Goal: Task Accomplishment & Management: Manage account settings

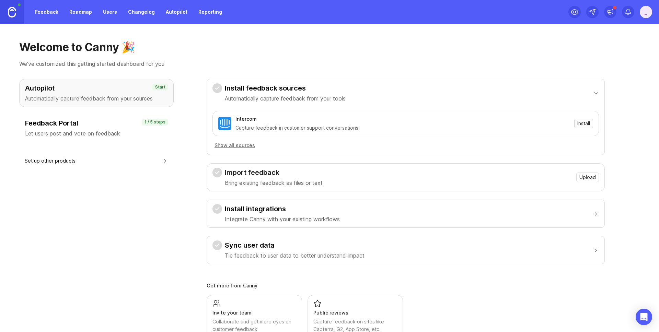
click at [579, 122] on span "Install" at bounding box center [583, 123] width 13 height 7
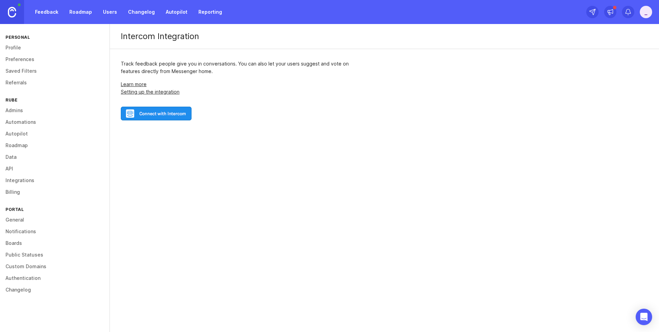
click at [176, 100] on div "Track feedback people give you in conversations. You can also let your users su…" at bounding box center [244, 90] width 269 height 83
click at [176, 111] on img at bounding box center [156, 114] width 71 height 14
click at [185, 118] on img at bounding box center [156, 114] width 71 height 14
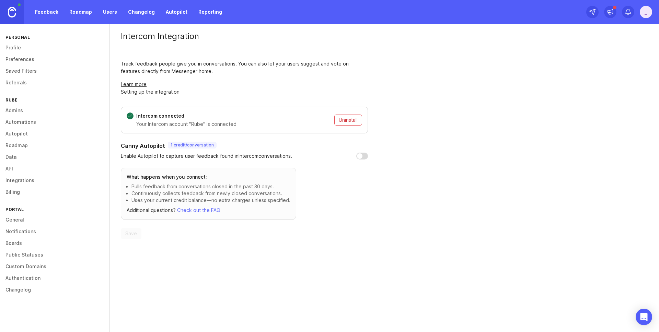
click at [179, 145] on p "1 credit / conversation" at bounding box center [191, 144] width 43 height 5
click at [646, 11] on div "_" at bounding box center [645, 12] width 12 height 12
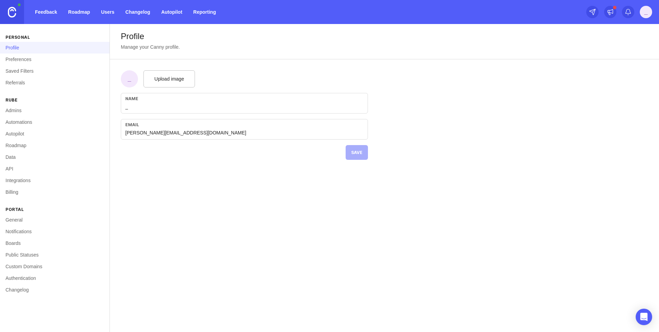
click at [24, 58] on link "Preferences" at bounding box center [54, 60] width 109 height 12
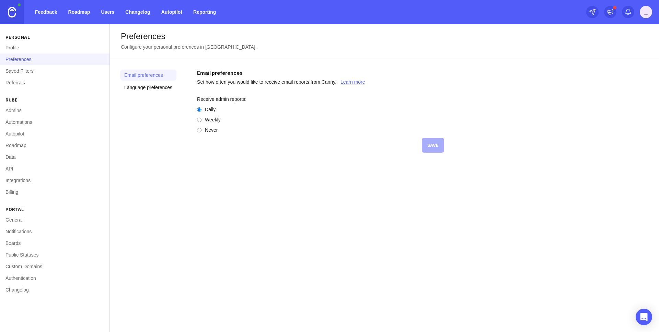
click at [26, 69] on link "Saved Filters" at bounding box center [54, 71] width 109 height 12
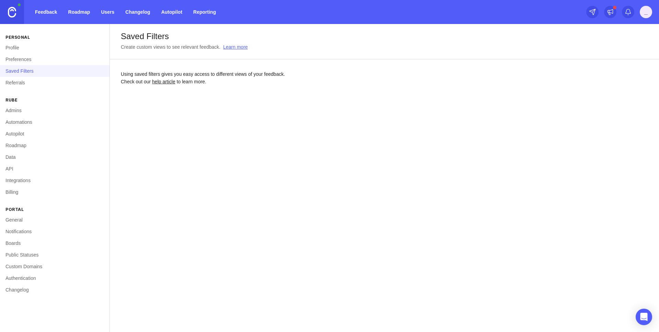
click at [27, 80] on link "Referrals" at bounding box center [54, 83] width 109 height 12
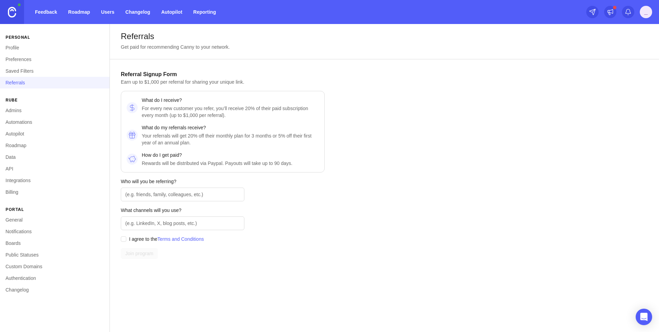
click at [15, 17] on img at bounding box center [12, 12] width 8 height 11
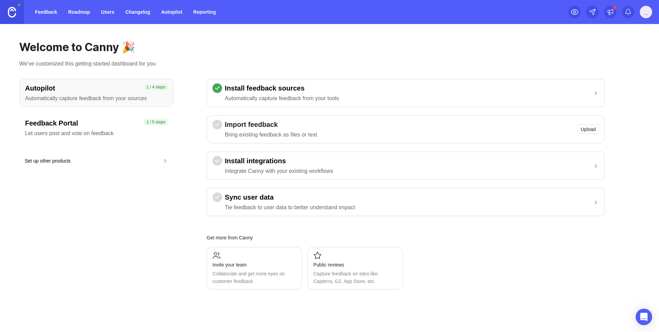
click at [371, 108] on div "Install feedback sources Automatically capture feedback from your tools Import …" at bounding box center [405, 147] width 398 height 137
click at [371, 102] on button "Install feedback sources Automatically capture feedback from your tools" at bounding box center [405, 92] width 386 height 27
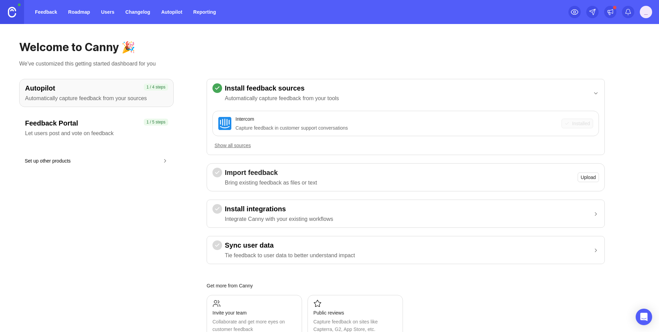
click at [493, 123] on div "Intercom Capture feedback in customer support conversations" at bounding box center [396, 123] width 322 height 16
click at [222, 124] on img at bounding box center [224, 123] width 13 height 13
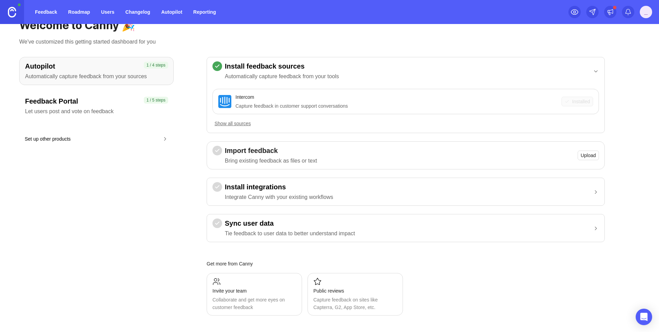
click at [254, 95] on div "Intercom" at bounding box center [244, 97] width 19 height 8
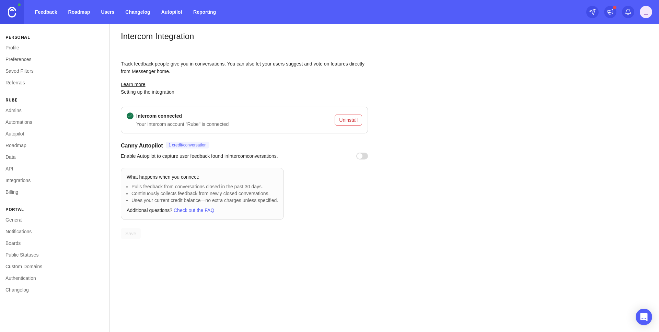
click at [366, 156] on input "checkbox" at bounding box center [362, 156] width 12 height 7
checkbox input "true"
click at [207, 218] on div "What happens when you connect: Pulls feedback from conversations closed in the …" at bounding box center [202, 194] width 163 height 52
click at [202, 209] on link "Check out the FAQ" at bounding box center [194, 209] width 40 height 5
click at [328, 190] on section "Canny Autopilot 1 credit / conversation Enable Autopilot to capture user feedba…" at bounding box center [244, 190] width 247 height 97
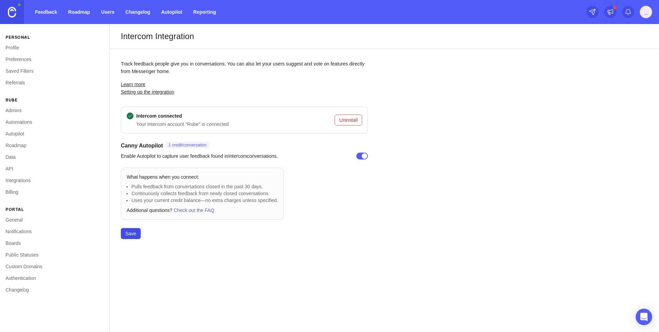
click at [136, 237] on button "Save" at bounding box center [131, 233] width 20 height 11
click at [205, 289] on div "Everything" at bounding box center [184, 291] width 126 height 11
click at [204, 291] on div "Everything" at bounding box center [184, 291] width 126 height 11
click at [13, 6] on link at bounding box center [12, 12] width 24 height 24
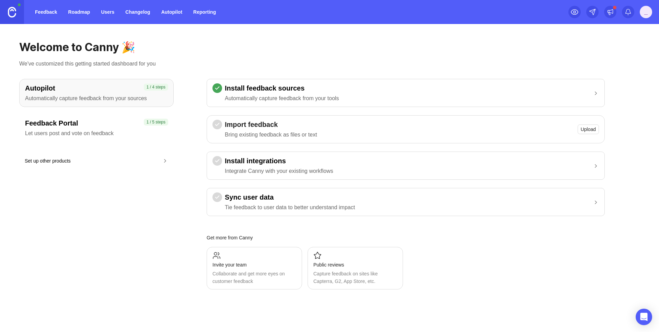
click at [596, 95] on div "button" at bounding box center [595, 93] width 6 height 7
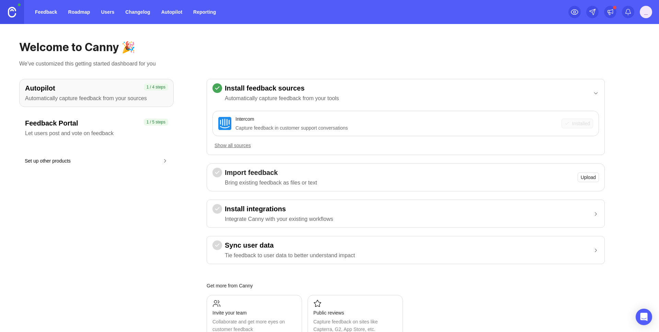
click at [246, 144] on button "Show all sources" at bounding box center [232, 146] width 40 height 8
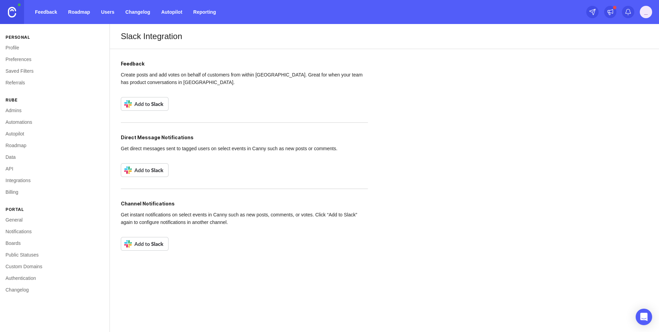
click at [165, 105] on img at bounding box center [145, 104] width 48 height 14
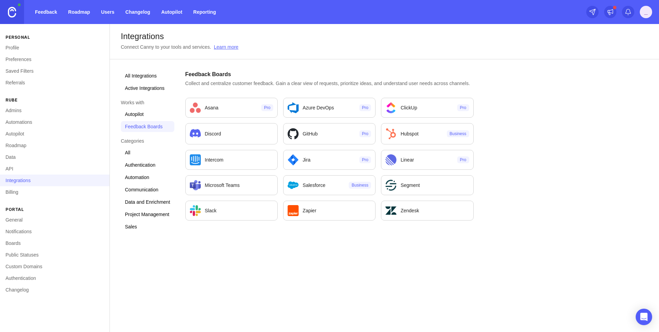
click at [147, 75] on link "All Integrations" at bounding box center [148, 75] width 54 height 11
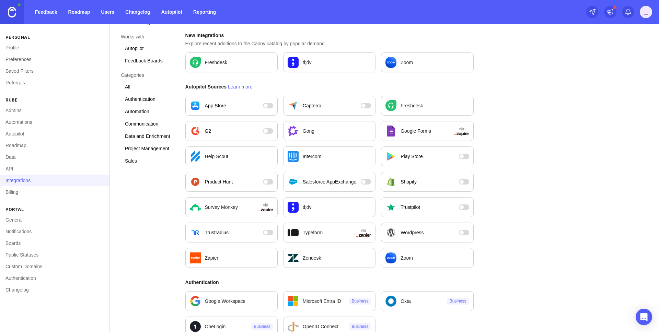
scroll to position [111, 0]
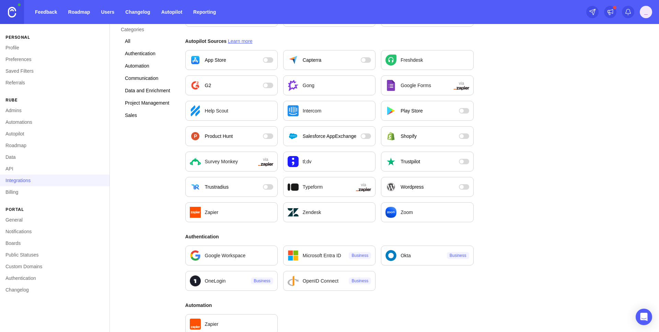
click at [249, 210] on div "Zapier" at bounding box center [231, 212] width 83 height 11
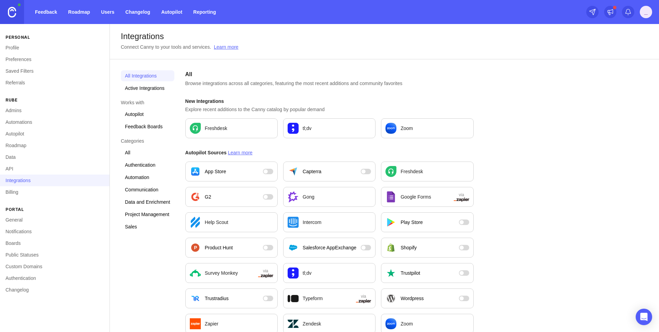
click at [15, 47] on link "Profile" at bounding box center [54, 48] width 109 height 12
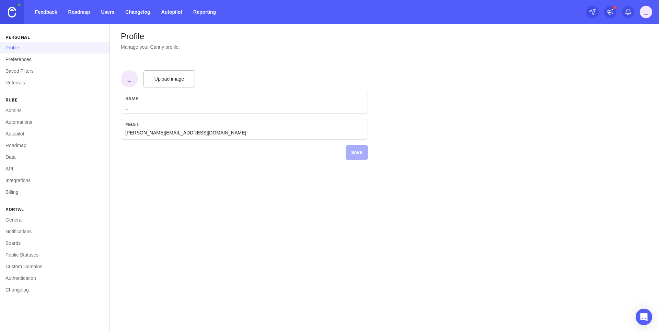
click at [15, 14] on img at bounding box center [12, 12] width 8 height 11
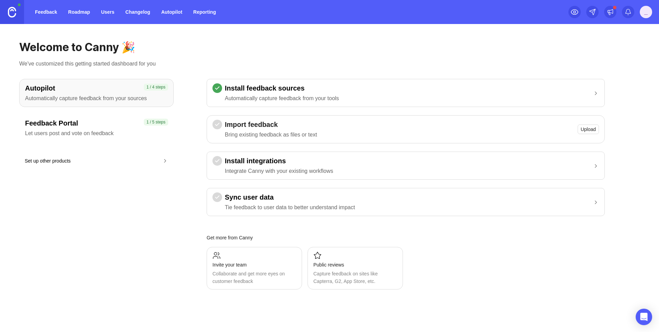
click at [642, 16] on div "_" at bounding box center [645, 12] width 12 height 12
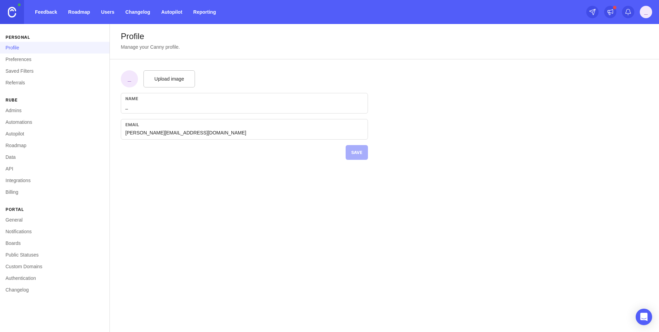
click at [15, 167] on link "API" at bounding box center [54, 169] width 109 height 12
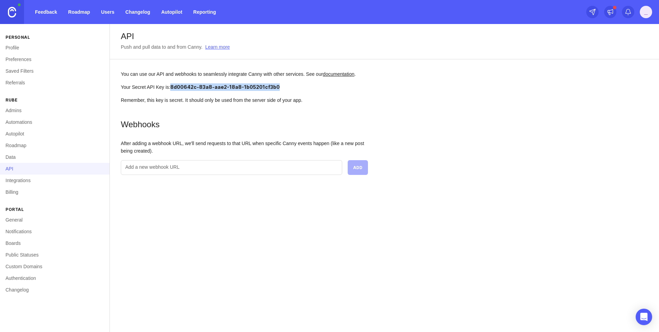
drag, startPoint x: 175, startPoint y: 94, endPoint x: 295, endPoint y: 95, distance: 120.0
click at [295, 91] on div "Your Secret API Key is: 8d00642c-83a8-aae2-18a8-1b05201cf3b0" at bounding box center [244, 87] width 247 height 8
copy span "8d00642c-83a8-aae2-18a8-1b05201cf3b0"
click at [509, 64] on div "API Push and pull data to and from Canny. Learn more You can use our API and we…" at bounding box center [384, 105] width 549 height 162
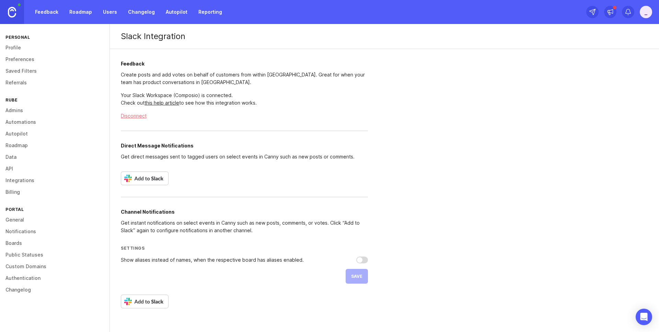
click at [213, 223] on p "Get instant notifications on select events in Canny such as new posts, comments…" at bounding box center [244, 226] width 247 height 15
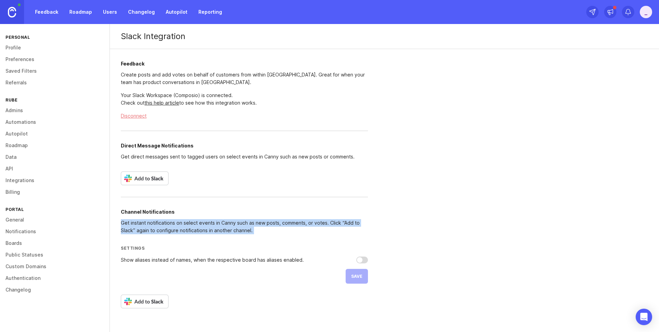
click at [213, 223] on p "Get instant notifications on select events in Canny such as new posts, comments…" at bounding box center [244, 226] width 247 height 15
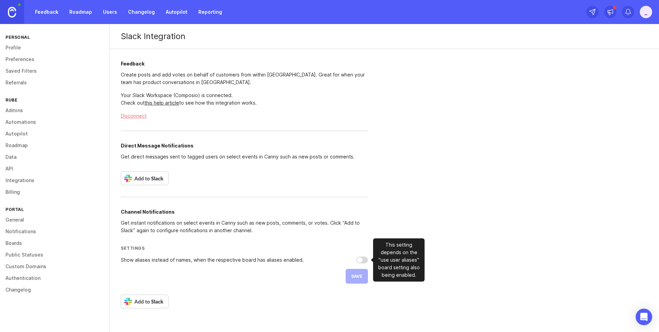
click at [201, 261] on div "Show aliases instead of names, when the respective board has aliases enabled." at bounding box center [212, 260] width 183 height 5
click at [356, 261] on input "Show aliases instead of names, when the respective board has aliases enabled." at bounding box center [362, 260] width 12 height 7
click at [201, 261] on div "Show aliases instead of names, when the respective board has aliases enabled." at bounding box center [212, 260] width 183 height 5
click at [356, 261] on input "Show aliases instead of names, when the respective board has aliases enabled." at bounding box center [362, 260] width 12 height 7
click at [201, 261] on div "Show aliases instead of names, when the respective board has aliases enabled." at bounding box center [212, 260] width 183 height 5
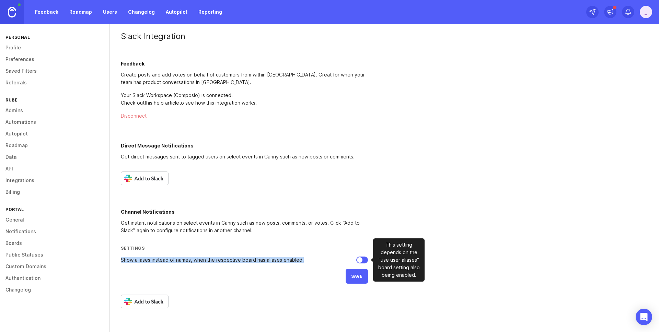
click at [356, 261] on input "Show aliases instead of names, when the respective board has aliases enabled." at bounding box center [362, 260] width 12 height 7
checkbox input "true"
click at [170, 104] on link "this help article" at bounding box center [161, 103] width 35 height 6
click at [134, 114] on button "Disconnect" at bounding box center [244, 116] width 247 height 8
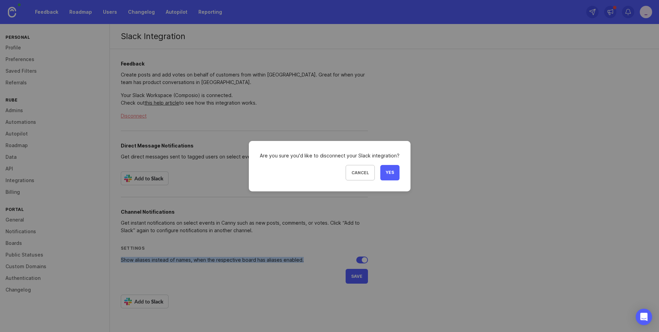
click at [394, 171] on button "Yes" at bounding box center [389, 172] width 19 height 15
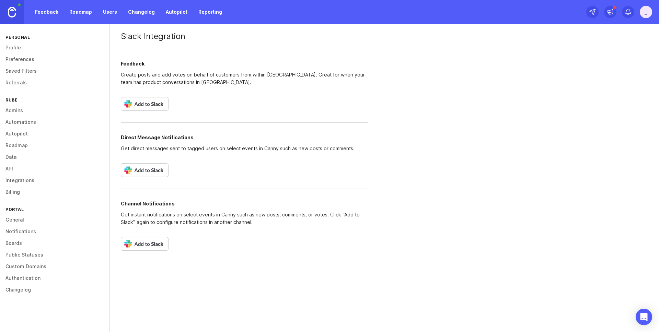
click at [20, 15] on link at bounding box center [12, 12] width 24 height 24
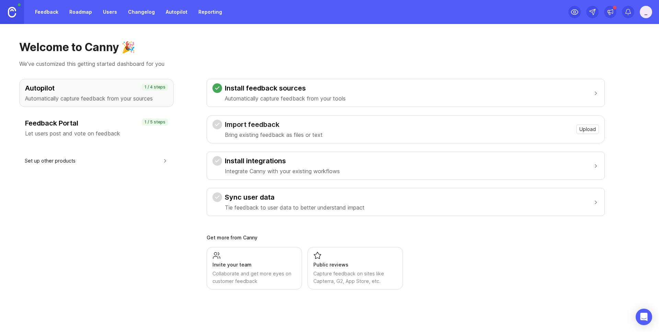
click at [407, 132] on div "Import feedback Bring existing feedback as files or text Upload" at bounding box center [405, 129] width 386 height 19
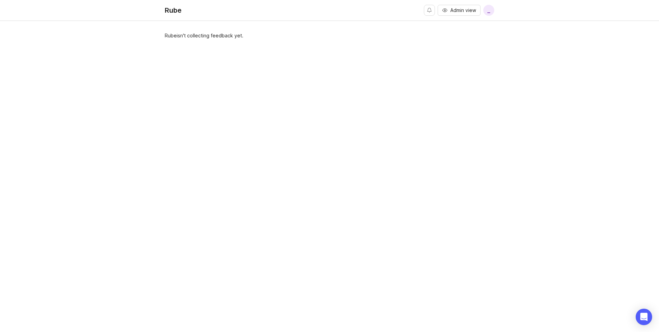
click at [466, 12] on span "Admin view" at bounding box center [463, 10] width 26 height 7
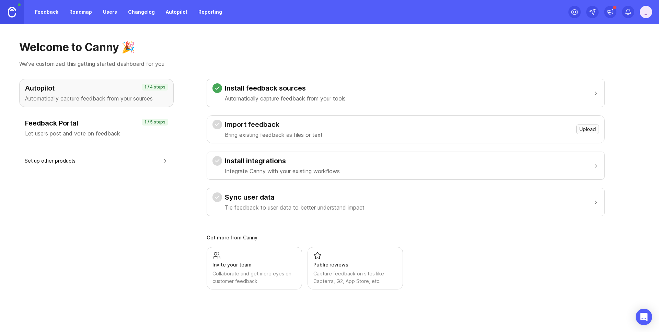
click at [584, 129] on span "Upload" at bounding box center [587, 129] width 16 height 7
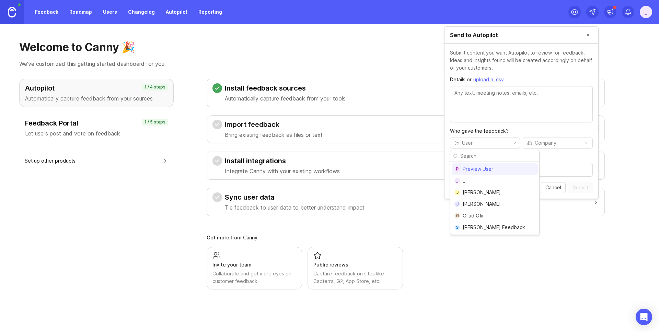
click at [487, 147] on html "Feedback Roadmap Users Changelog Autopilot Reporting _ Welcome to Canny 🎉 We've…" at bounding box center [329, 166] width 659 height 332
click at [532, 159] on html "Feedback Roadmap Users Changelog Autopilot Reporting _ Welcome to Canny 🎉 We've…" at bounding box center [329, 166] width 659 height 332
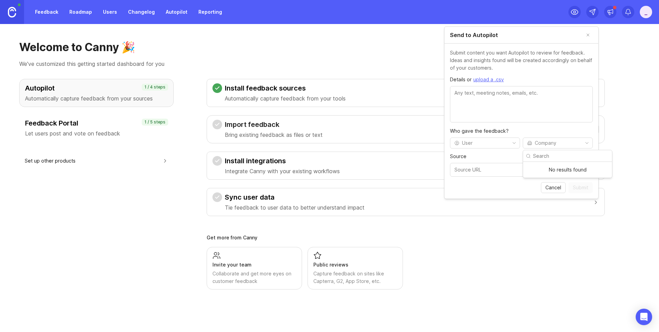
click at [541, 146] on html "Feedback Roadmap Users Changelog Autopilot Reporting _ Welcome to Canny 🎉 We've…" at bounding box center [329, 166] width 659 height 332
click at [538, 129] on html "Feedback Roadmap Users Changelog Autopilot Reporting _ Welcome to Canny 🎉 We've…" at bounding box center [329, 166] width 659 height 332
click at [511, 171] on input "Source" at bounding box center [521, 170] width 134 height 8
click at [549, 182] on button "Cancel" at bounding box center [553, 187] width 25 height 11
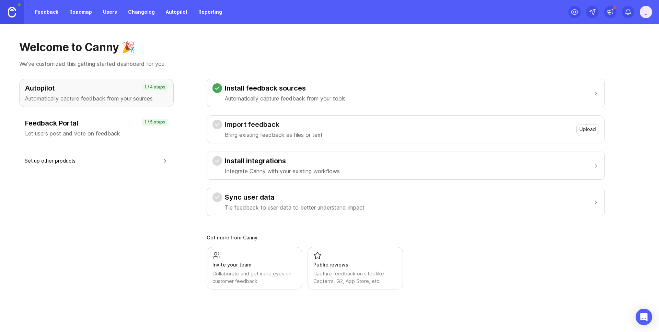
click at [448, 123] on div "Import feedback Bring existing feedback as files or text Upload" at bounding box center [405, 129] width 386 height 19
click at [219, 122] on icon at bounding box center [216, 124] width 5 height 5
click at [267, 153] on button "Install integrations Integrate Canny with your existing workflows" at bounding box center [405, 165] width 386 height 27
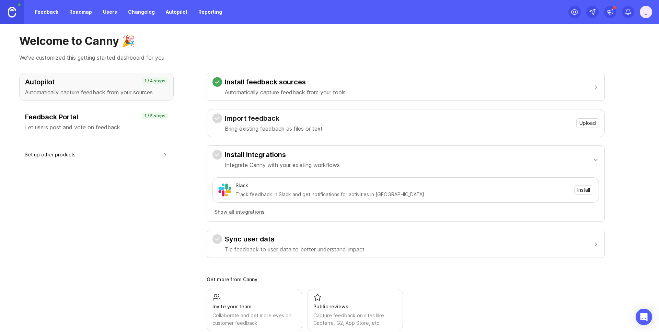
scroll to position [9, 0]
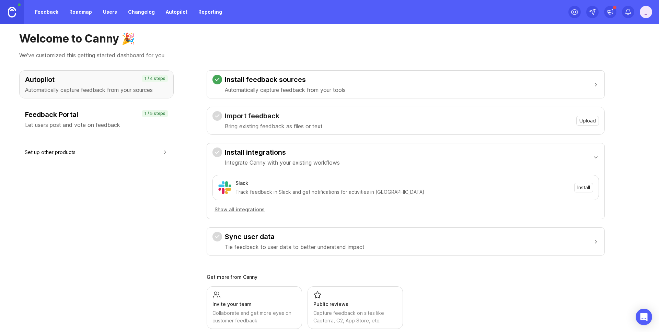
click at [221, 239] on div "button" at bounding box center [217, 237] width 10 height 10
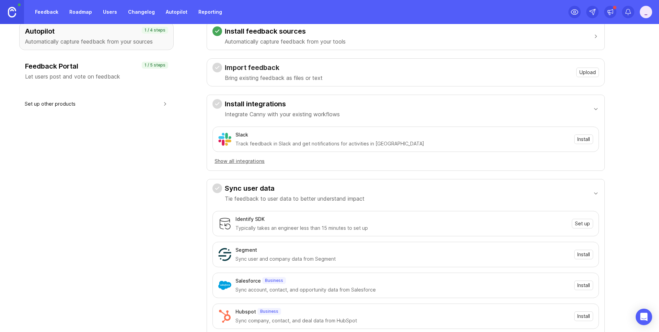
scroll to position [0, 0]
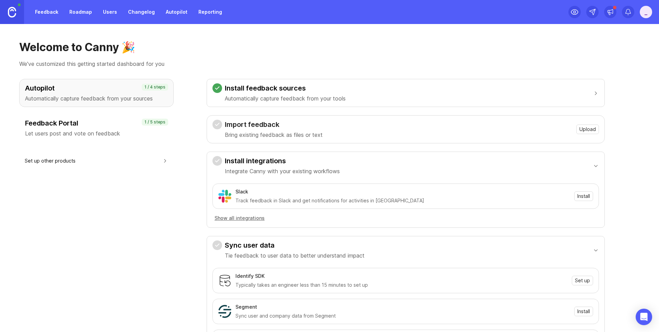
click at [118, 128] on h3 "Feedback Portal" at bounding box center [96, 123] width 143 height 10
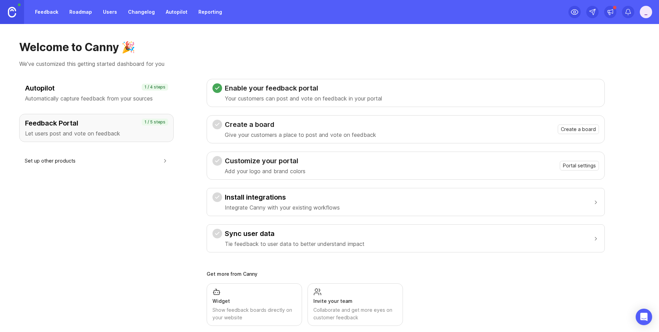
scroll to position [10, 0]
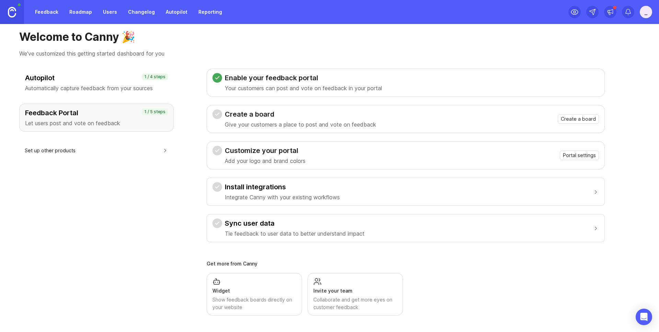
click at [75, 15] on link "Roadmap" at bounding box center [80, 12] width 31 height 12
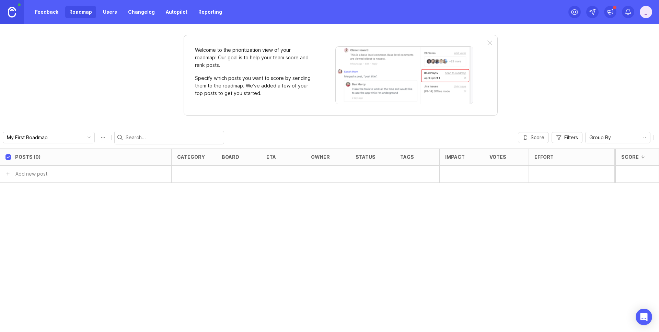
click at [642, 17] on div "_" at bounding box center [645, 12] width 12 height 12
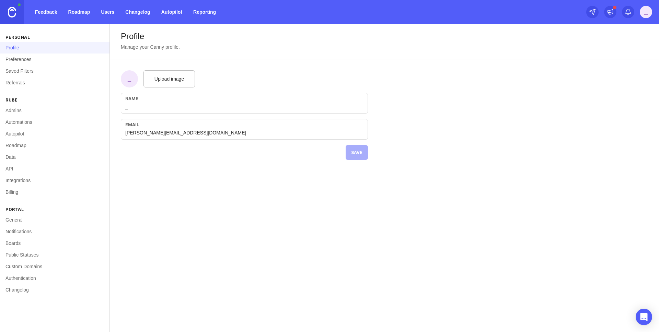
click at [176, 169] on form "_ Upload image Name _ Email [PERSON_NAME][EMAIL_ADDRESS][DOMAIN_NAME] Save" at bounding box center [244, 114] width 269 height 111
click at [154, 108] on input "_" at bounding box center [244, 107] width 238 height 8
type input "[PERSON_NAME]"
click at [175, 151] on form "_ Upload image Name [PERSON_NAME] Email [PERSON_NAME][EMAIL_ADDRESS][DOMAIN_NAM…" at bounding box center [244, 114] width 269 height 111
click at [351, 157] on button "Save" at bounding box center [356, 152] width 22 height 15
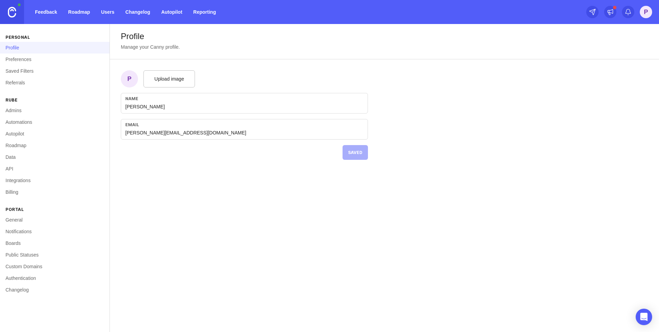
click at [21, 221] on link "General" at bounding box center [54, 220] width 109 height 12
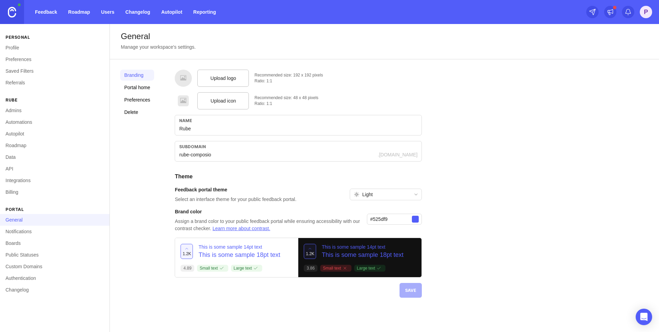
click at [19, 230] on link "Notifications" at bounding box center [54, 232] width 109 height 12
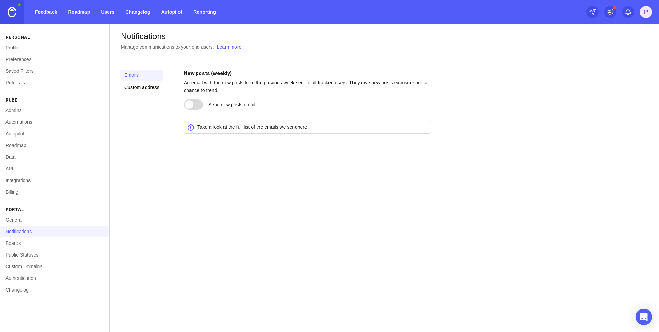
click at [21, 241] on link "Boards" at bounding box center [54, 243] width 109 height 12
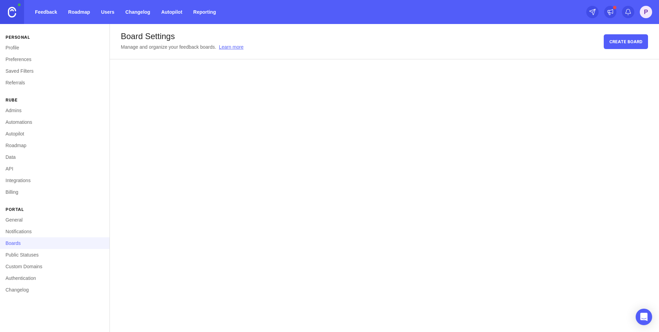
click at [0, 332] on nordpass-portal at bounding box center [0, 332] width 0 height 0
click at [56, 253] on link "Public Statuses" at bounding box center [54, 255] width 109 height 12
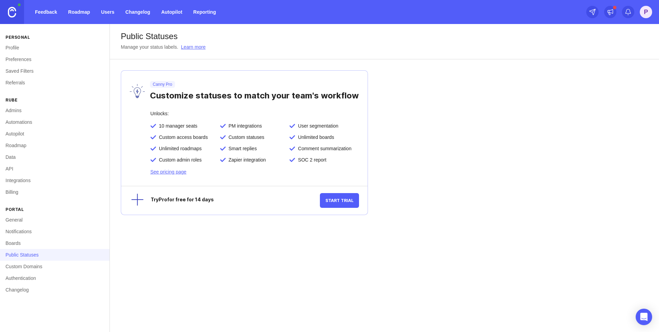
click at [60, 261] on link "Custom Domains" at bounding box center [54, 267] width 109 height 12
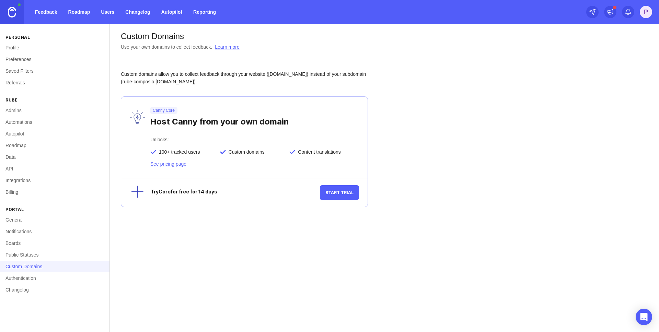
click at [51, 277] on link "Authentication" at bounding box center [54, 278] width 109 height 12
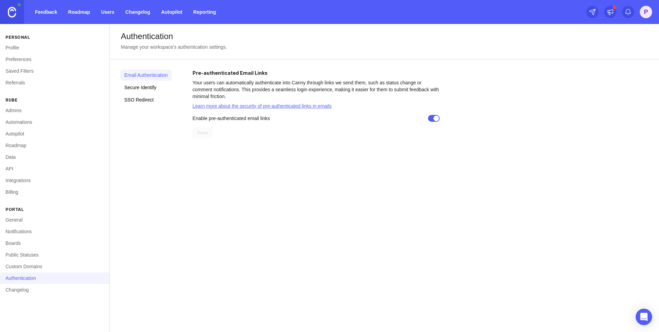
click at [50, 291] on link "Changelog" at bounding box center [54, 290] width 109 height 12
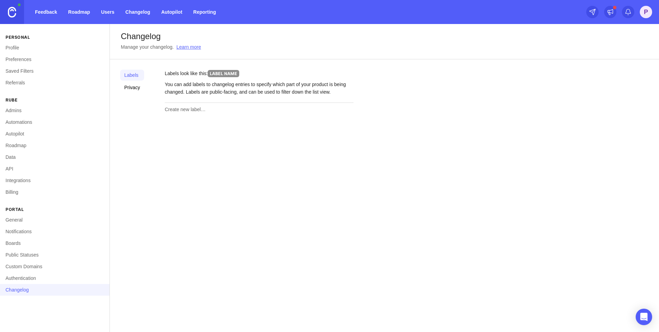
click at [35, 191] on link "Billing" at bounding box center [54, 192] width 109 height 12
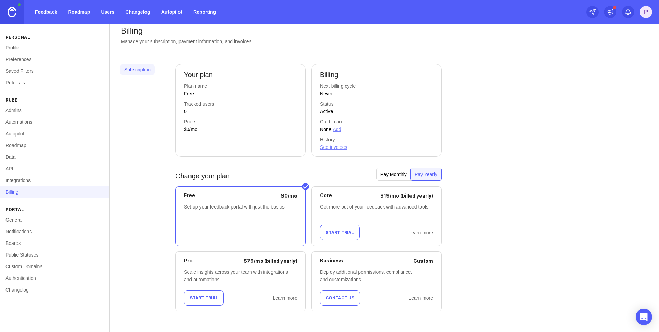
scroll to position [7, 0]
click at [395, 173] on div "Pay Monthly" at bounding box center [393, 173] width 35 height 12
click at [424, 234] on link "Learn more" at bounding box center [420, 231] width 25 height 5
